Goal: Find specific page/section: Find specific page/section

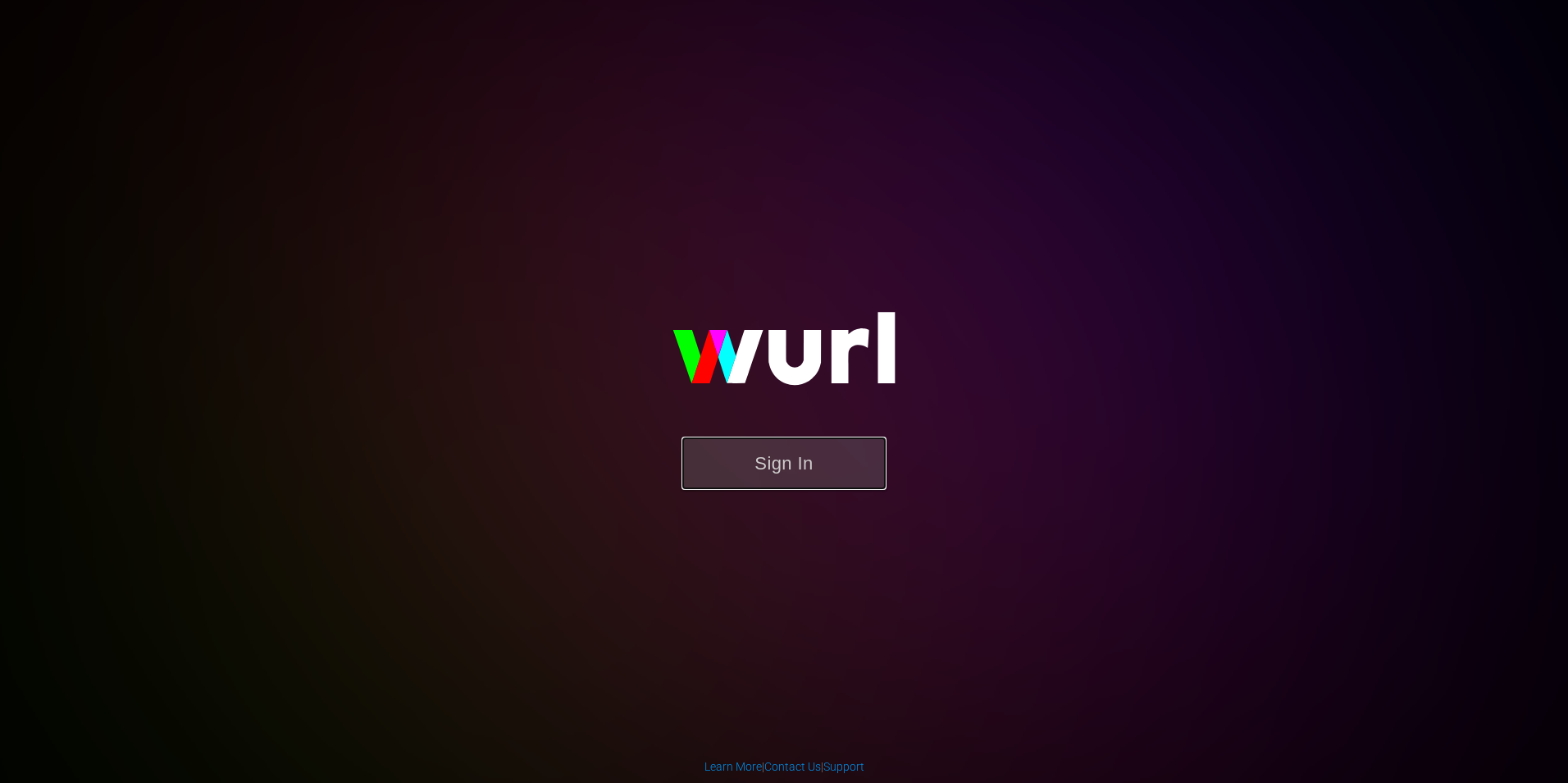
click at [804, 473] on button "Sign In" at bounding box center [784, 462] width 205 height 53
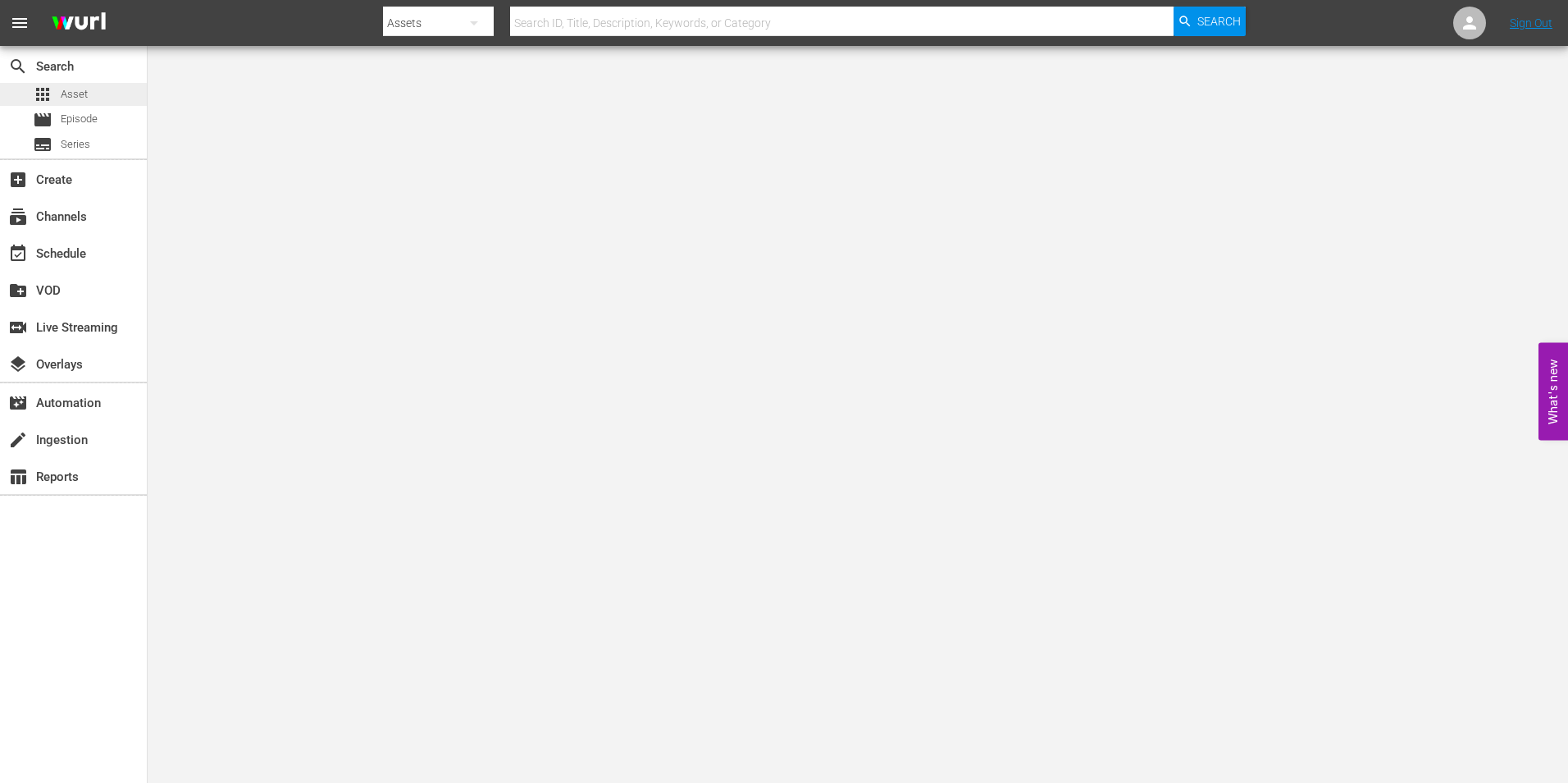
click at [86, 105] on div "apps Asset" at bounding box center [60, 94] width 55 height 23
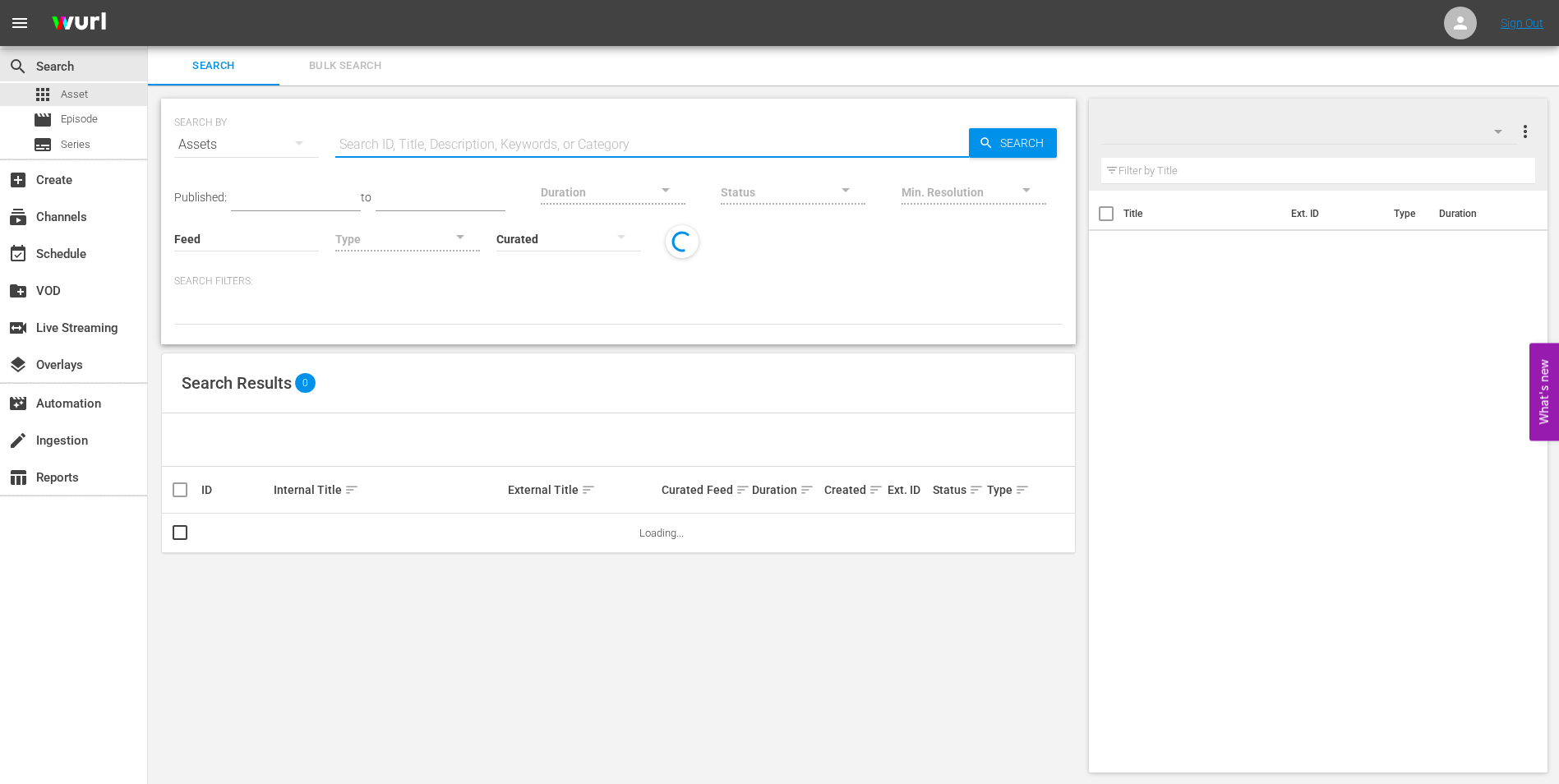
click at [476, 153] on input "text" at bounding box center [652, 144] width 633 height 39
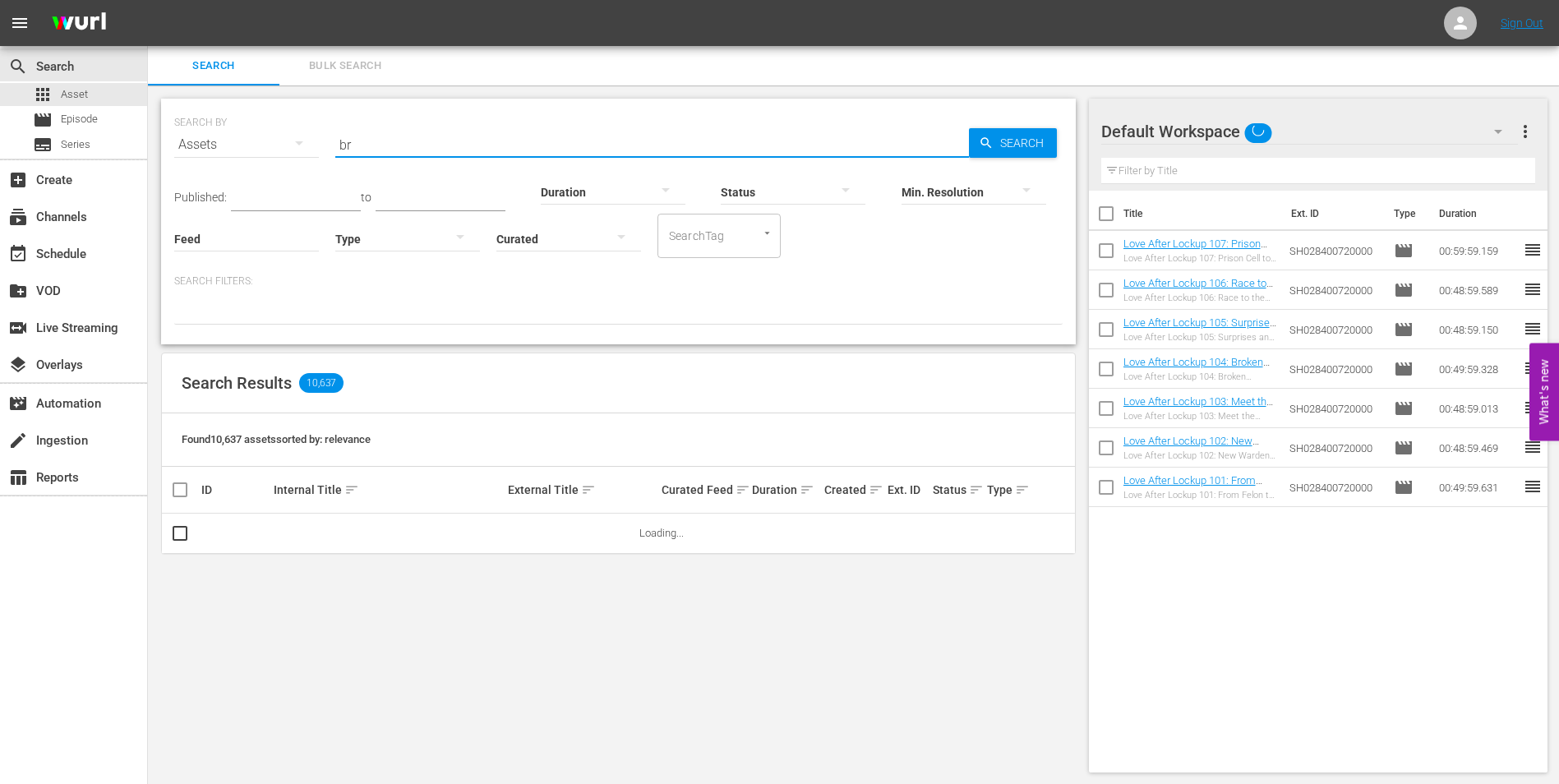
type input "b"
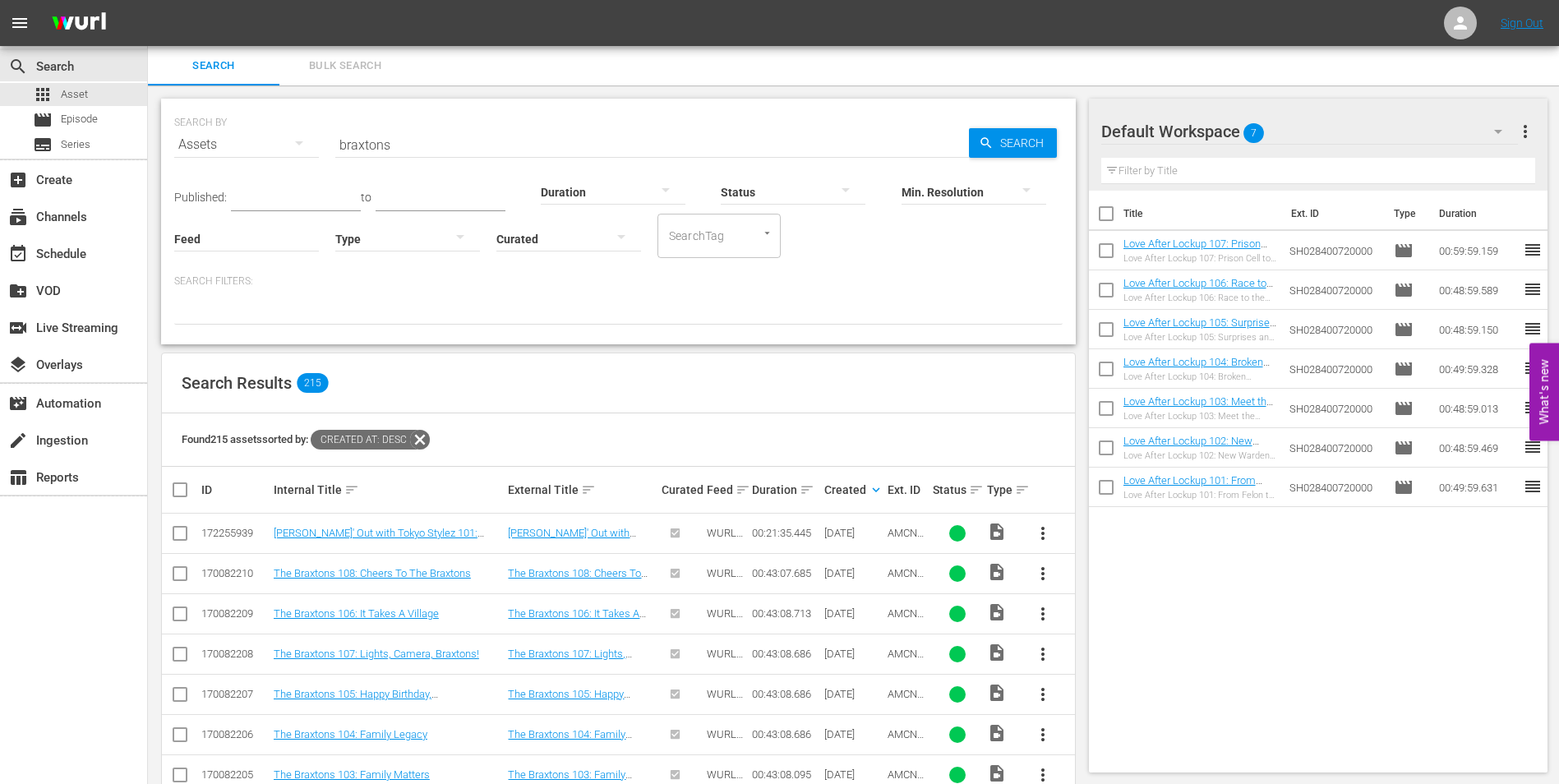
click at [447, 135] on input "braxtons" at bounding box center [652, 144] width 633 height 39
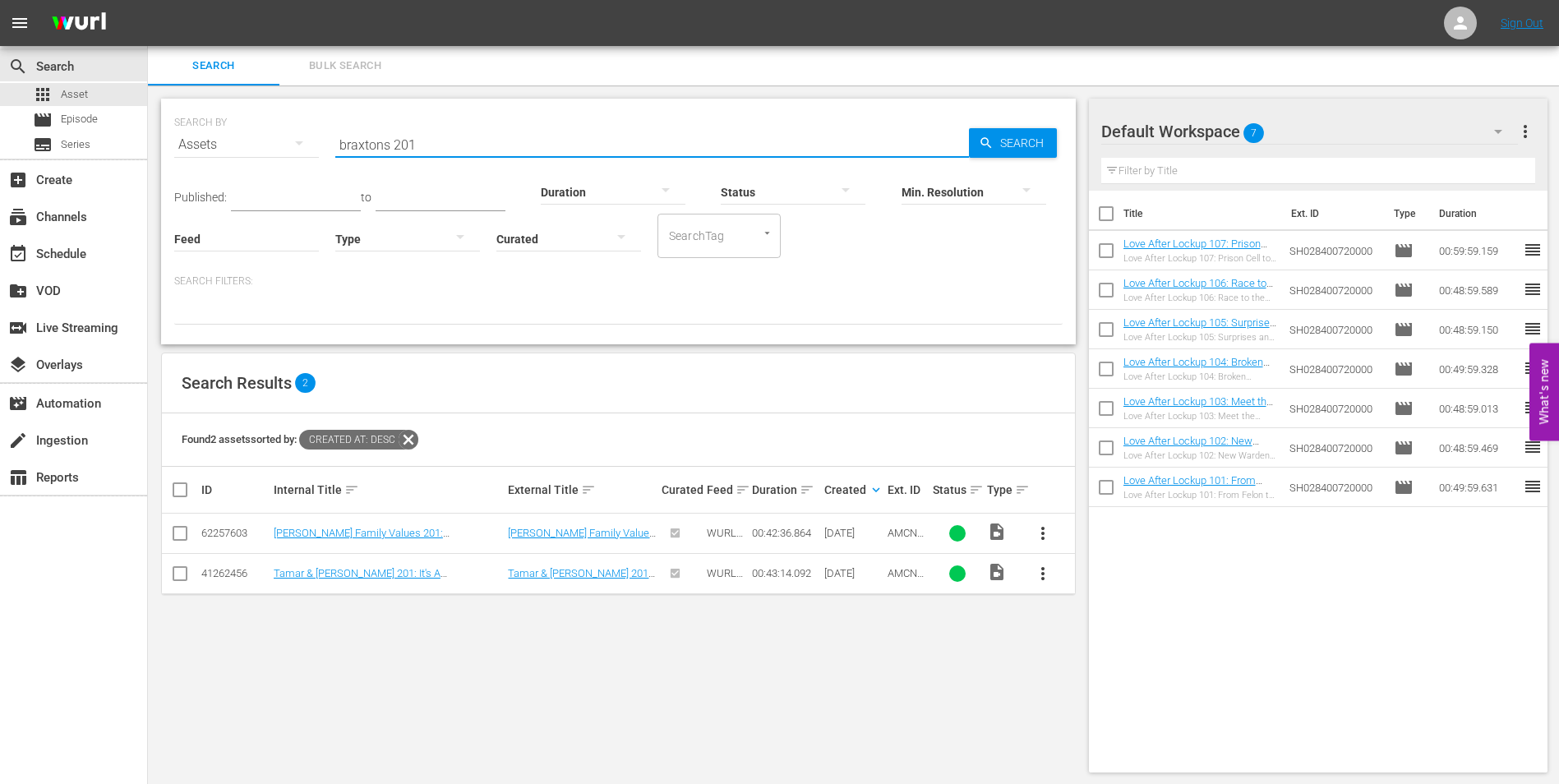
type input "braxtons 201"
